Goal: Register for event/course

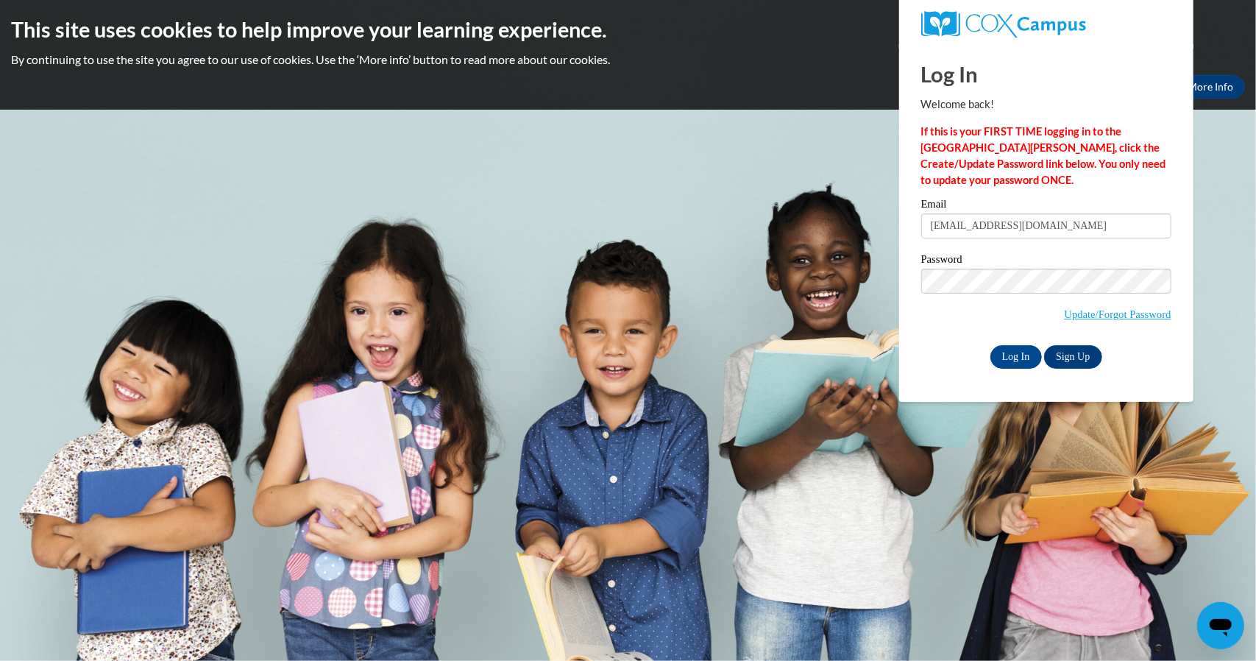
click at [949, 266] on label "Password" at bounding box center [1046, 261] width 250 height 15
click at [1005, 346] on input "Log In" at bounding box center [1017, 357] width 52 height 24
click at [1008, 360] on input "Log In" at bounding box center [1017, 357] width 52 height 24
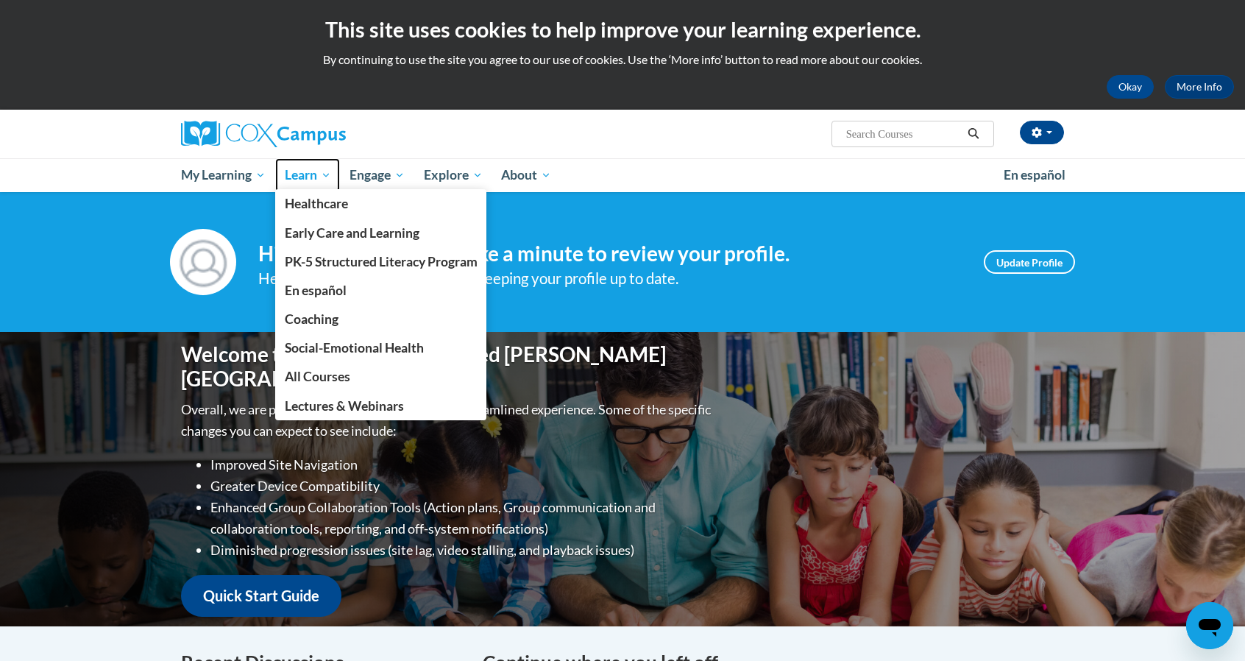
click at [319, 184] on link "Learn" at bounding box center [307, 175] width 65 height 34
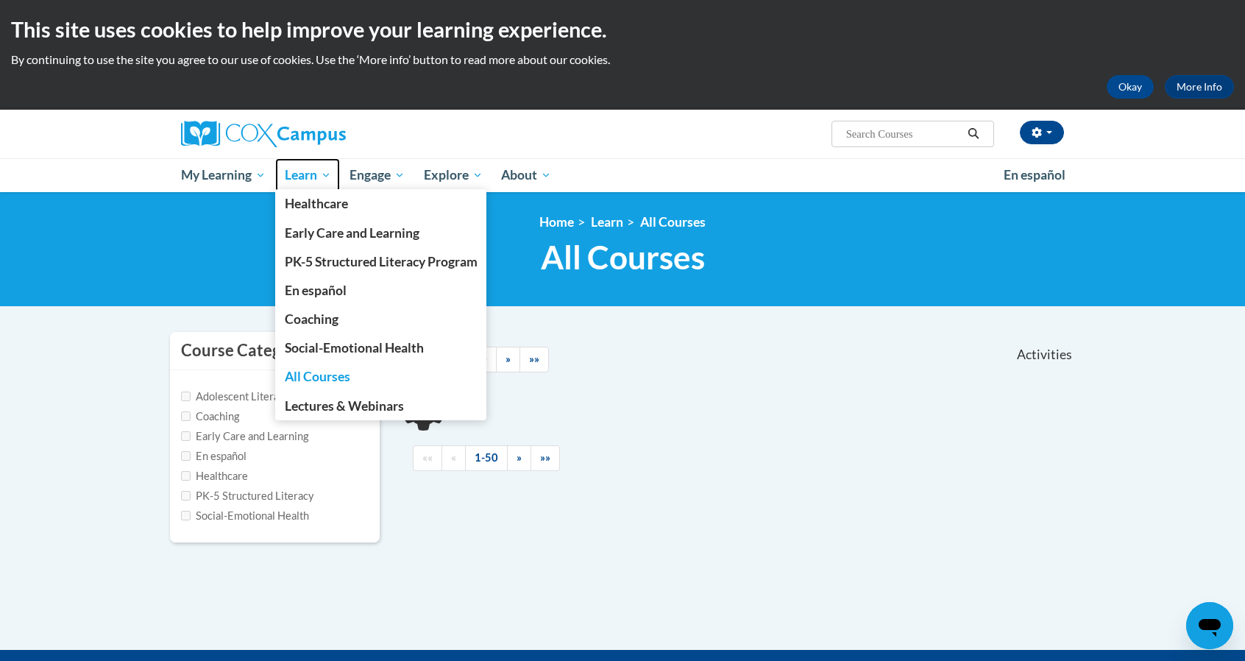
click at [314, 174] on span "Learn" at bounding box center [308, 175] width 46 height 18
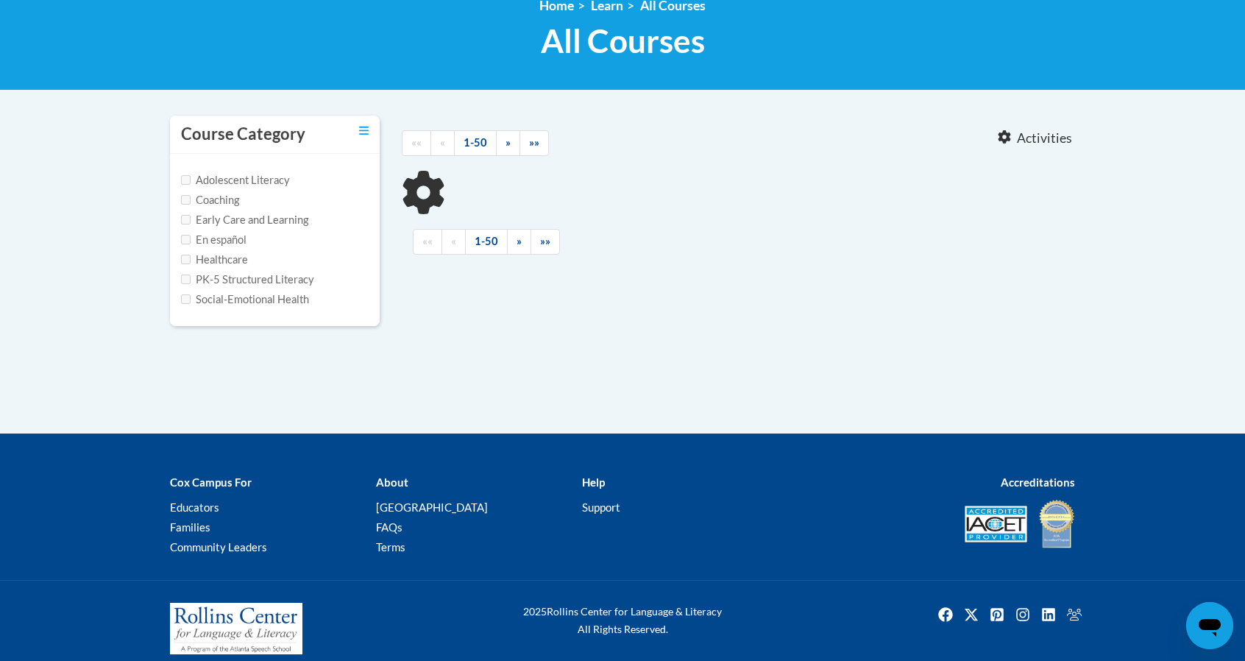
scroll to position [230, 0]
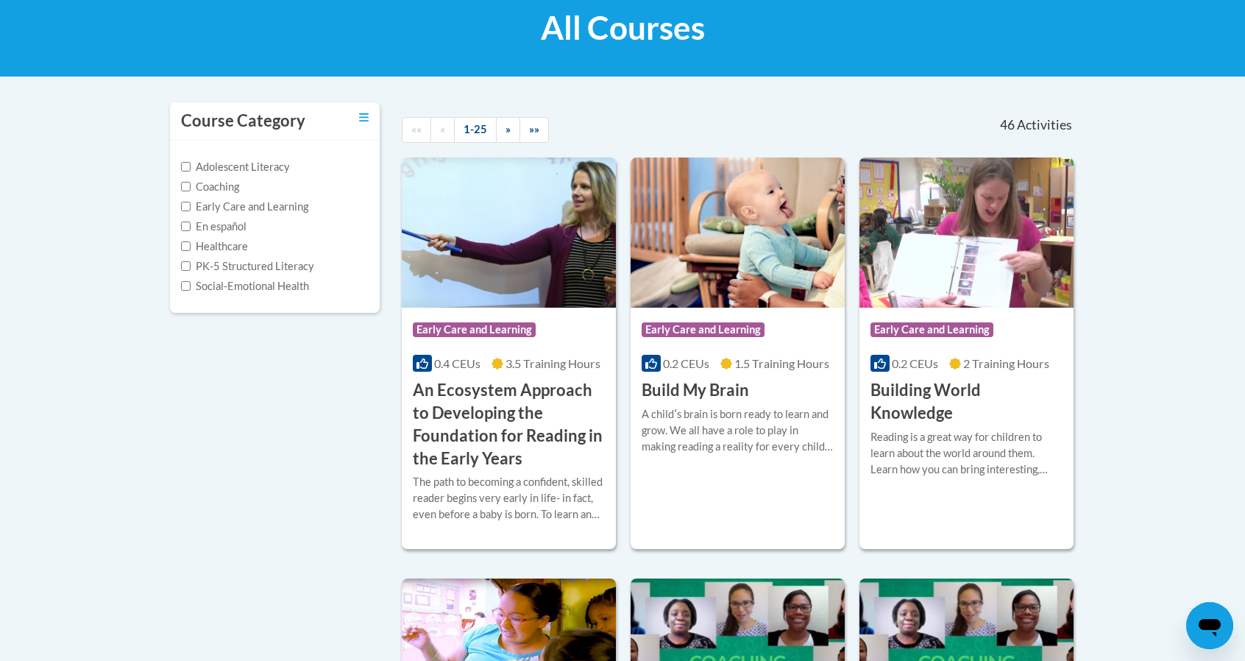
click at [288, 266] on label "PK-5 Structured Literacy" at bounding box center [247, 266] width 133 height 16
click at [191, 266] on input "PK-5 Structured Literacy" at bounding box center [186, 266] width 10 height 10
checkbox input "true"
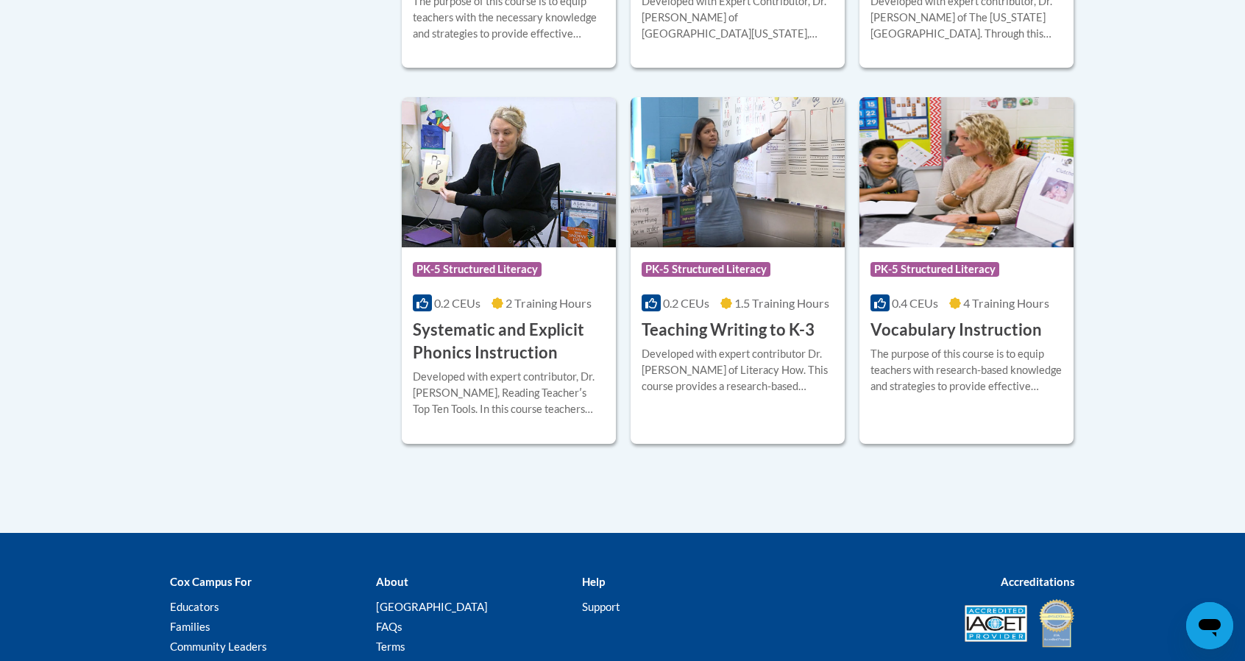
scroll to position [1333, 0]
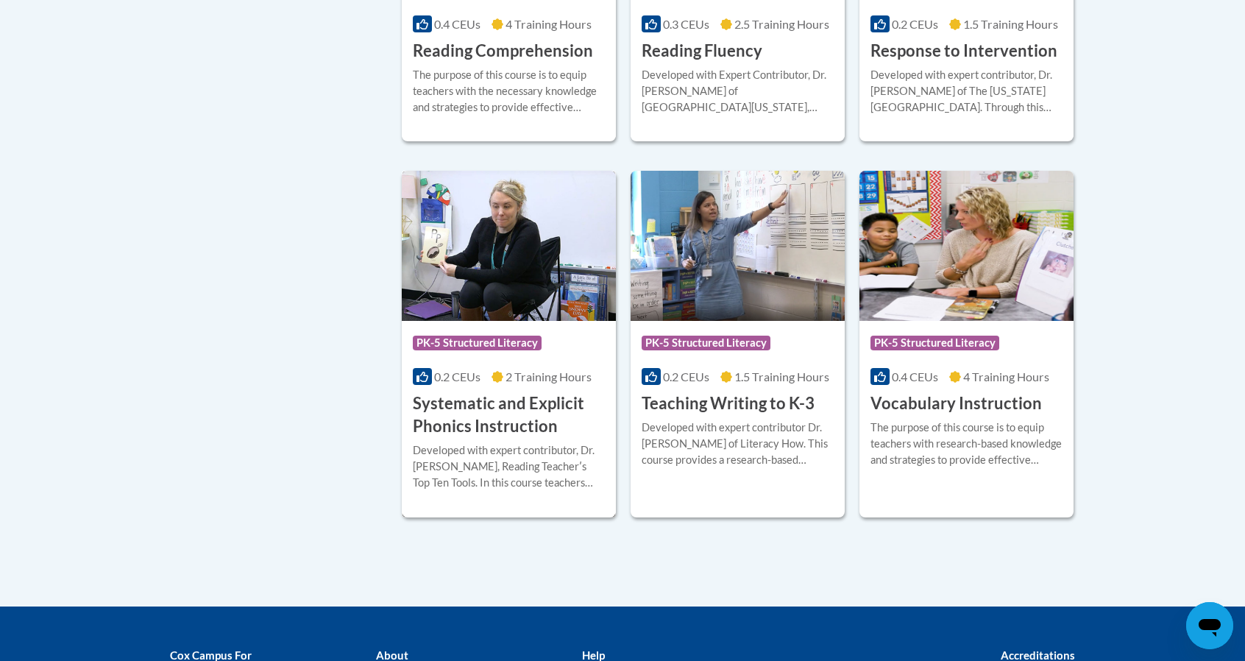
click at [470, 422] on h3 "Systematic and Explicit Phonics Instruction" at bounding box center [509, 415] width 192 height 46
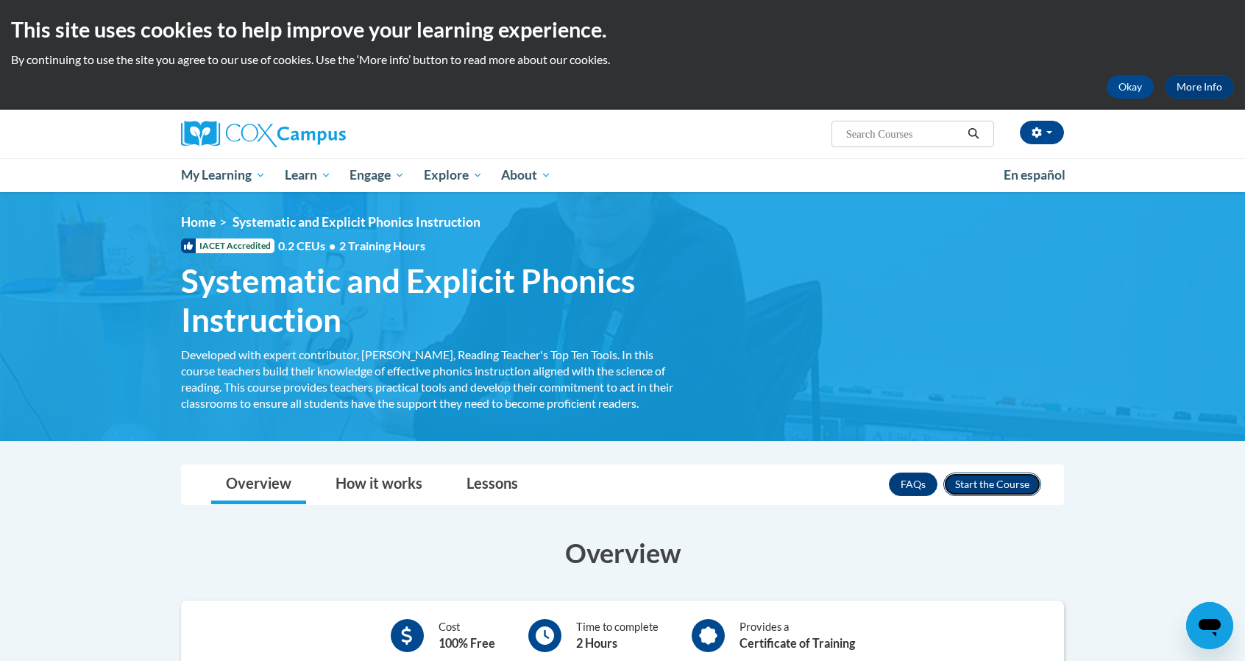
click at [984, 485] on button "Enroll" at bounding box center [992, 484] width 98 height 24
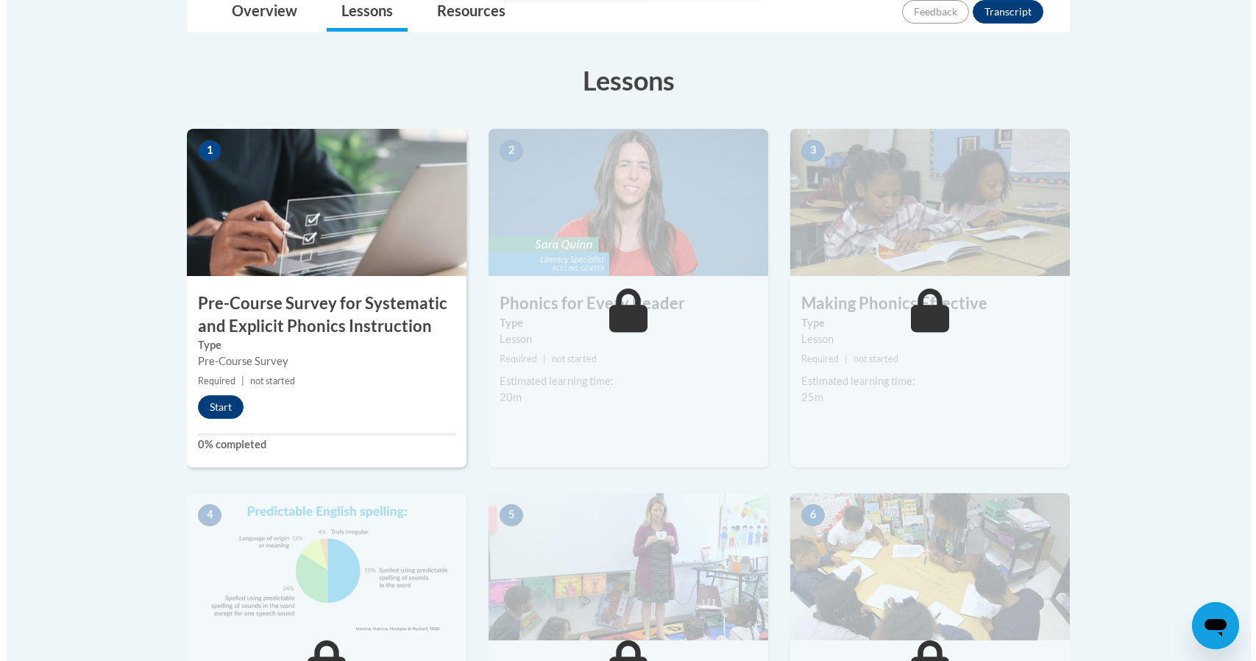
scroll to position [368, 0]
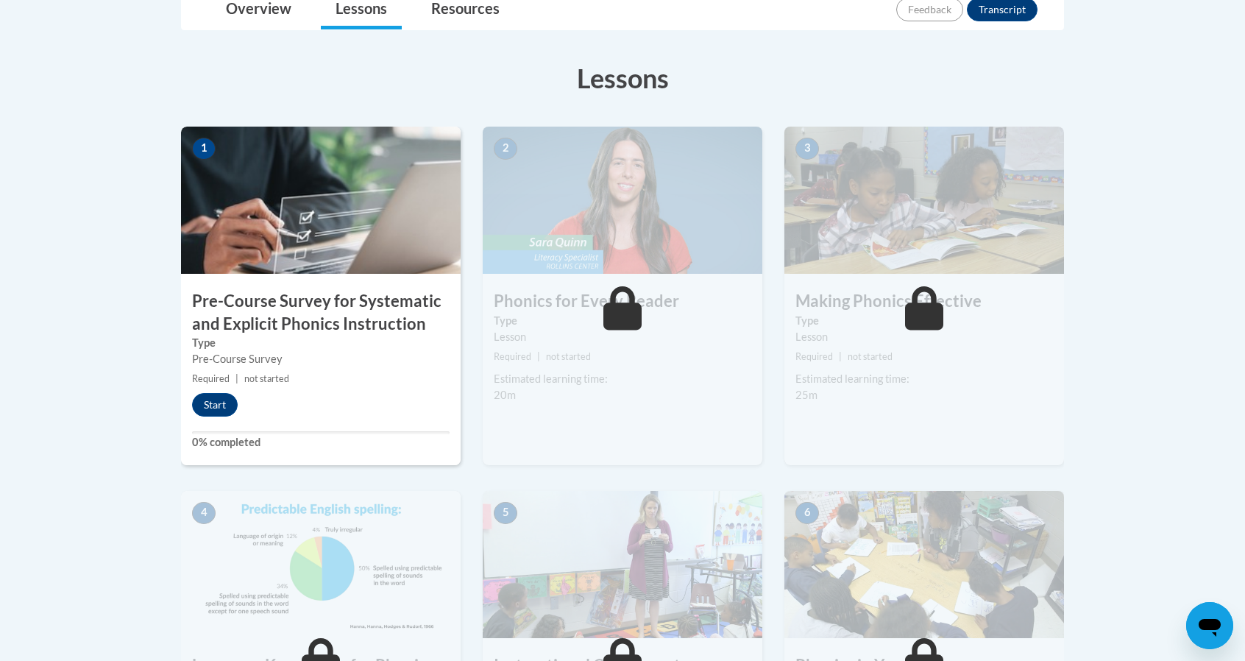
click at [319, 302] on h3 "Pre-Course Survey for Systematic and Explicit Phonics Instruction" at bounding box center [321, 313] width 280 height 46
click at [216, 401] on button "Start" at bounding box center [215, 405] width 46 height 24
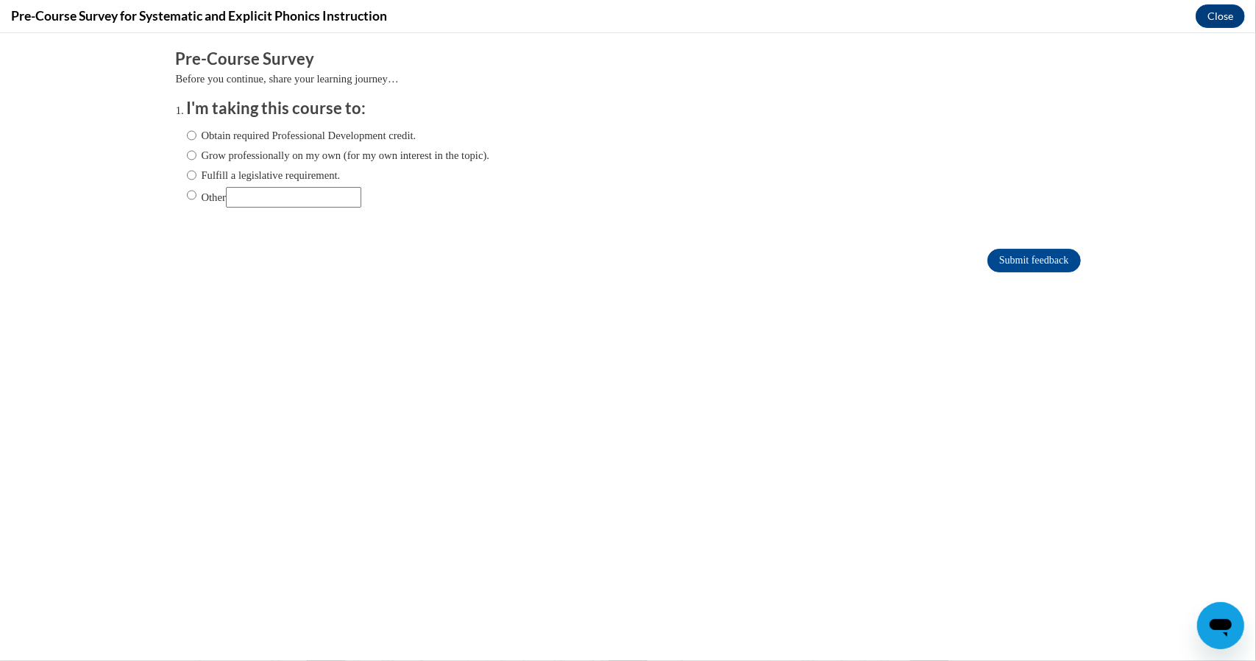
scroll to position [0, 0]
click at [187, 157] on input "Grow professionally on my own (for my own interest in the topic)." at bounding box center [192, 154] width 10 height 16
radio input "true"
click at [999, 258] on input "Submit feedback" at bounding box center [1034, 260] width 93 height 24
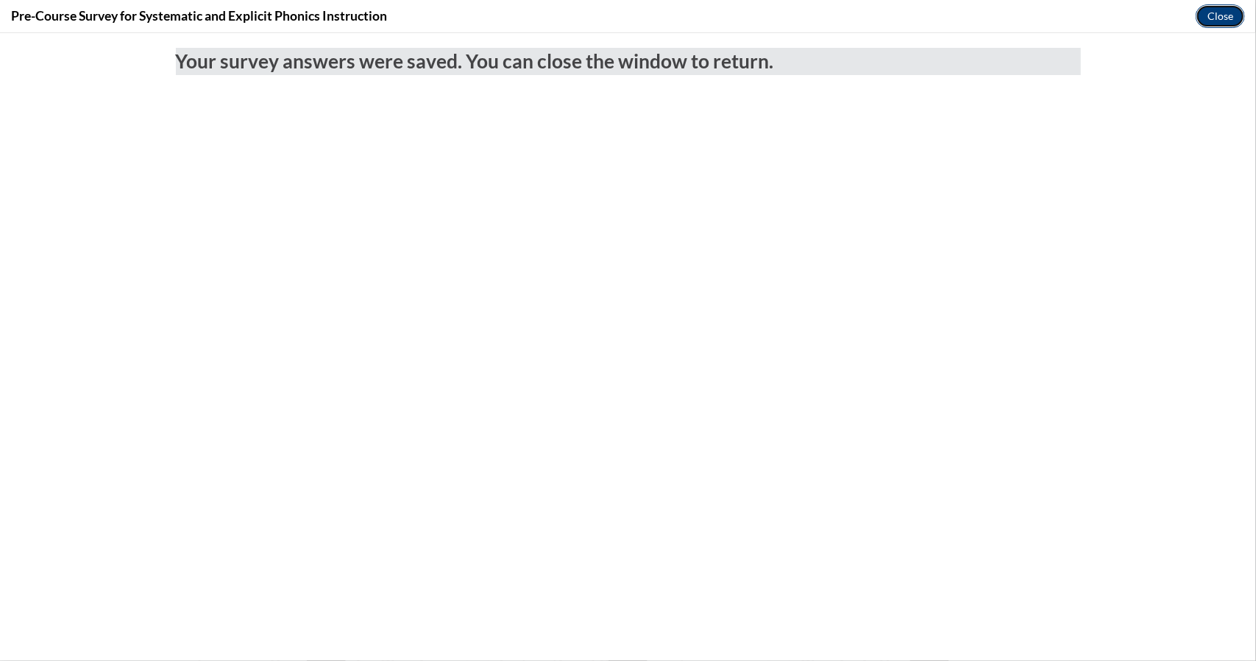
click at [1230, 23] on button "Close" at bounding box center [1220, 16] width 49 height 24
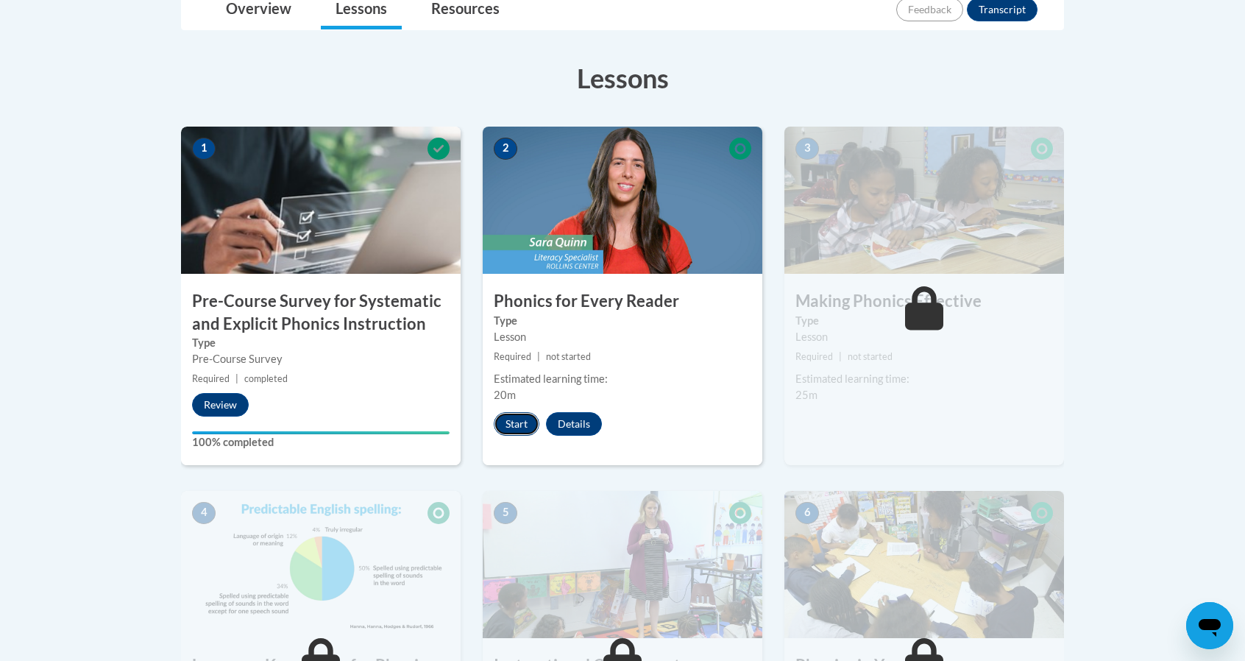
click at [517, 426] on button "Start" at bounding box center [517, 424] width 46 height 24
